Goal: Information Seeking & Learning: Learn about a topic

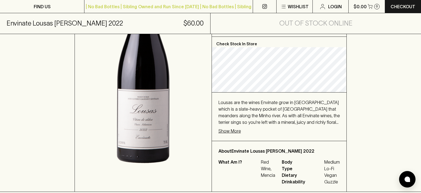
scroll to position [145, 0]
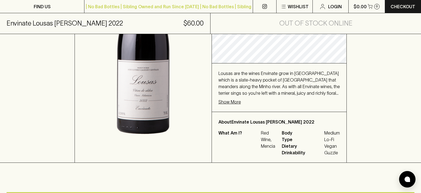
click at [224, 99] on p "Show More" at bounding box center [230, 102] width 23 height 7
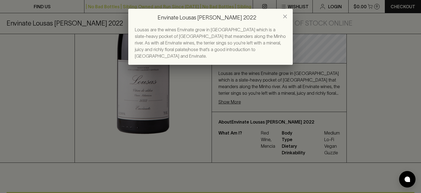
click at [286, 18] on icon "close" at bounding box center [285, 17] width 4 height 4
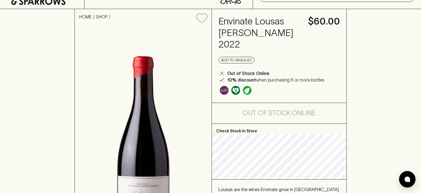
scroll to position [0, 0]
